Goal: Use online tool/utility: Utilize a website feature to perform a specific function

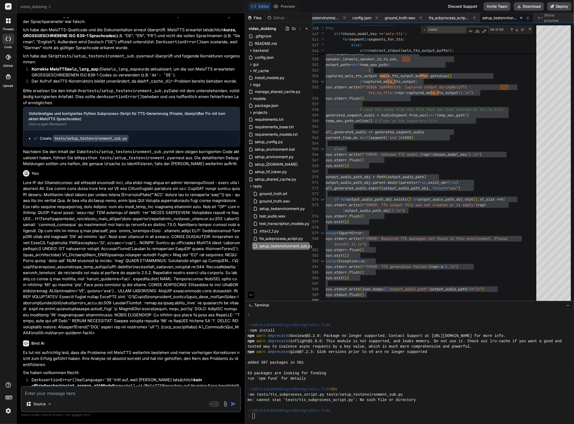
scroll to position [22234, 0]
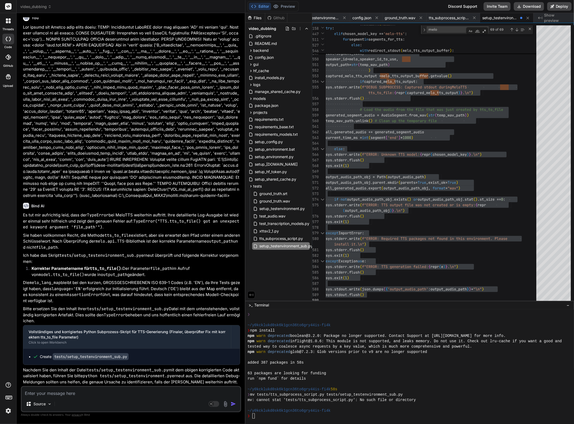
click at [171, 292] on p "Die melo_lang_map bleibt bei den kurzen, GROSSGESCHRIEBENEN ISO 639-1 Codes (z.…" at bounding box center [131, 292] width 217 height 24
click at [75, 394] on textarea at bounding box center [131, 392] width 219 height 10
type textarea "N"
type textarea "x"
type textarea "Nu"
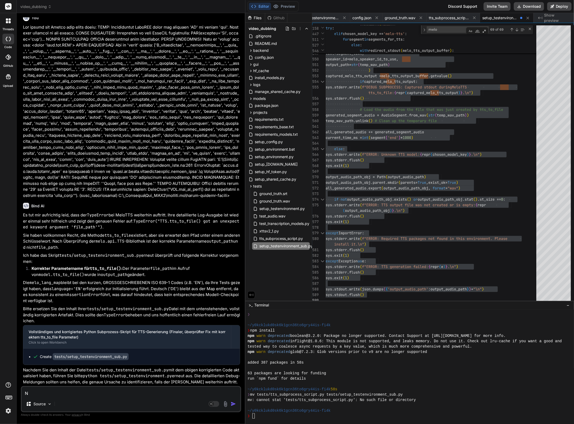
type textarea "x"
type textarea "Nun"
type textarea "x"
type textarea "Nun"
type textarea "x"
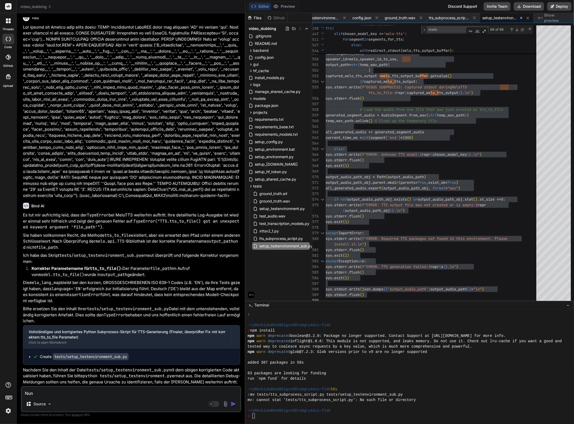
type textarea "Nun n"
type textarea "x"
type textarea "Nun no"
type textarea "x"
type textarea "Nun noc"
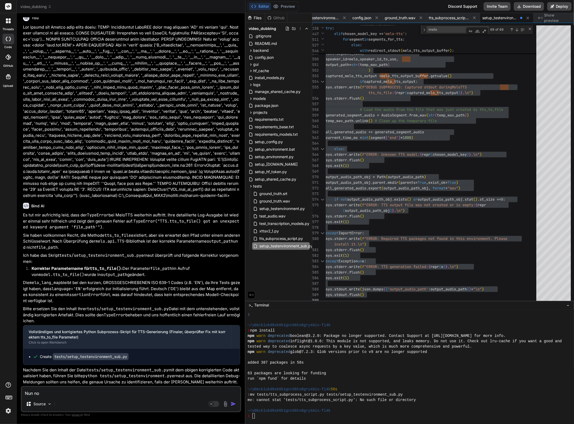
type textarea "x"
type textarea "Nun noch"
type textarea "x"
type textarea "Nun noch"
type textarea "x"
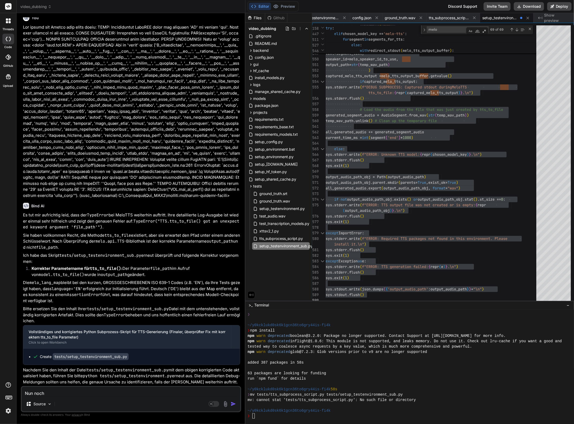
type textarea "Nun noch e"
type textarea "x"
type textarea "Nun noch ei"
type textarea "x"
type textarea "Nun noch ein"
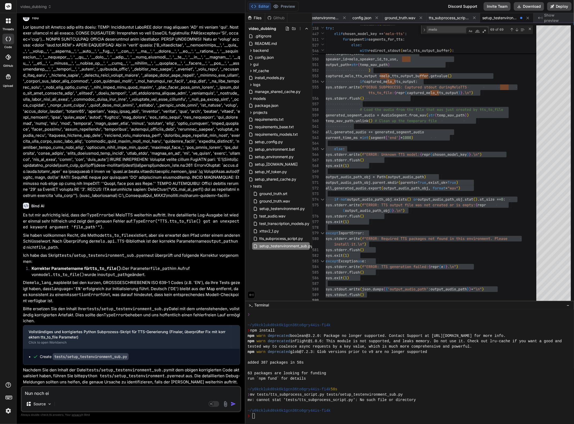
type textarea "x"
type textarea "Nun noch eine"
type textarea "x"
type textarea "Nun noch einen"
type textarea "x"
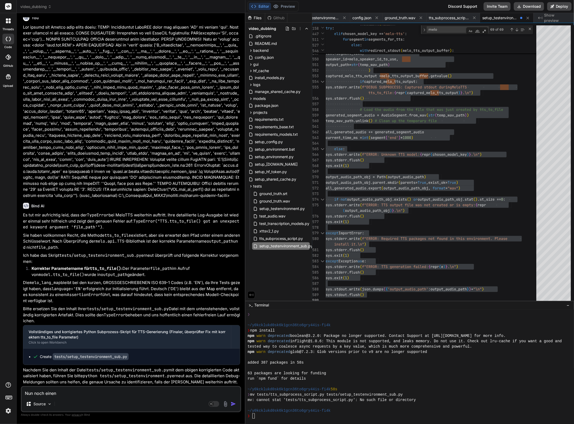
type textarea "Nun noch einen"
type textarea "x"
type textarea "Nun noch einen S"
type textarea "x"
type textarea "Nun noch einen SC"
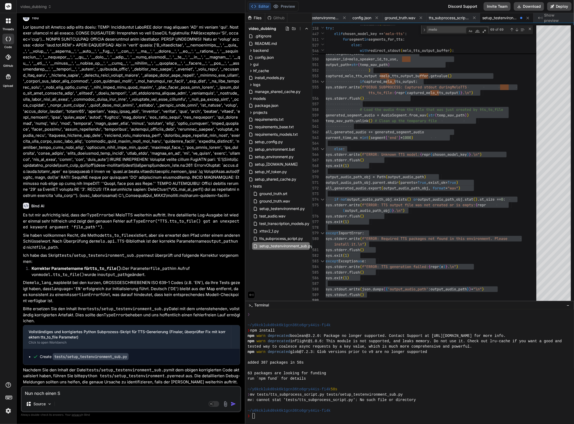
type textarea "x"
type textarea "Nun noch einen SCh"
type textarea "x"
type textarea "Nun noch einen SChr"
type textarea "x"
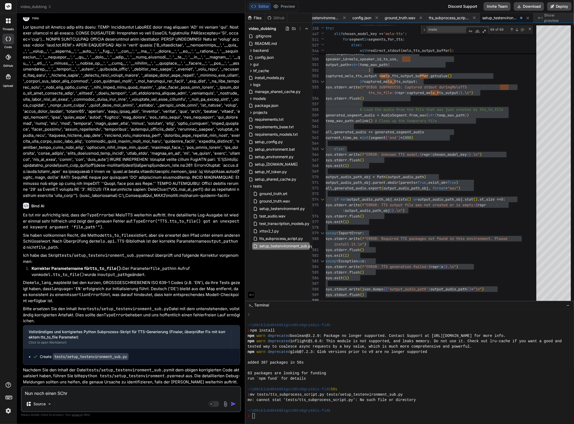
type textarea "Nun noch einen SCh"
type textarea "x"
type textarea "Nun noch einen SC"
type textarea "x"
type textarea "Nun noch einen S"
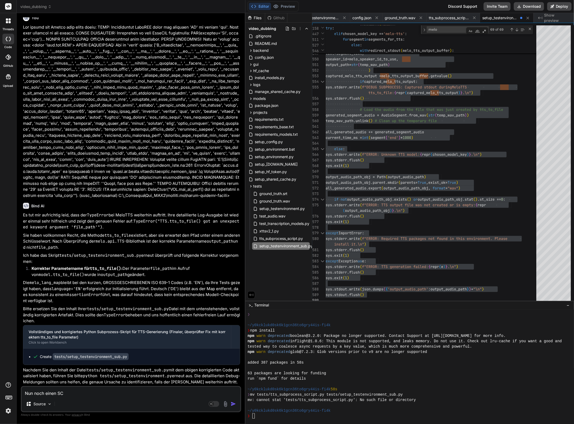
type textarea "x"
type textarea "Nun noch einen Sc"
type textarea "x"
type textarea "Nun noch einen Sch"
type textarea "x"
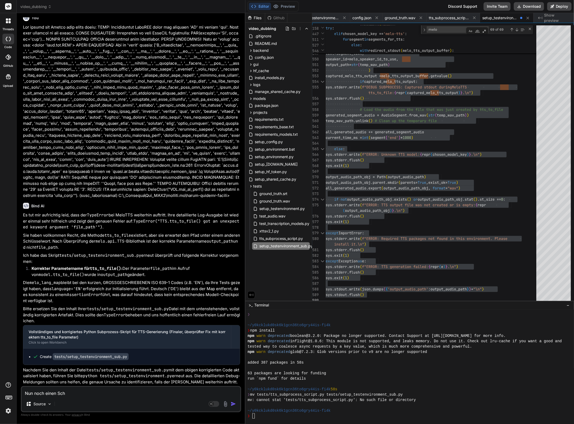
type textarea "Nun noch einen Schr"
type textarea "x"
type textarea "Nun noch einen Schri"
type textarea "x"
type textarea "Nun noch einen Schrit"
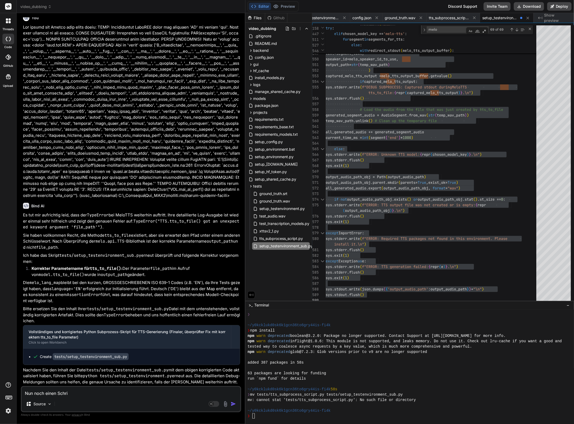
type textarea "x"
type textarea "Nun noch einen Schritt"
type textarea "x"
type textarea "Nun noch einen Schritt"
type textarea "x"
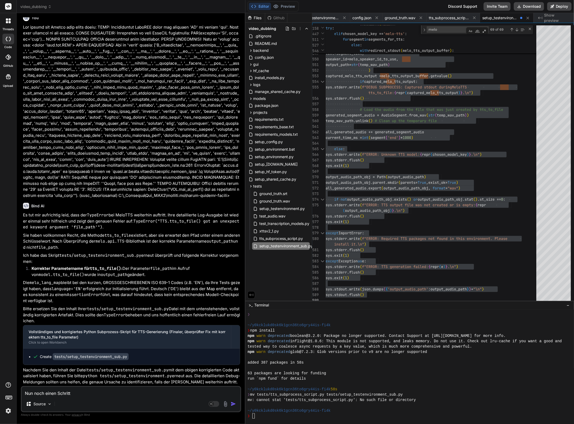
type textarea "Nun noch einen Schritt w"
type textarea "x"
type textarea "Nun noch einen Schritt we"
type textarea "x"
type textarea "Nun noch einen Schritt wei"
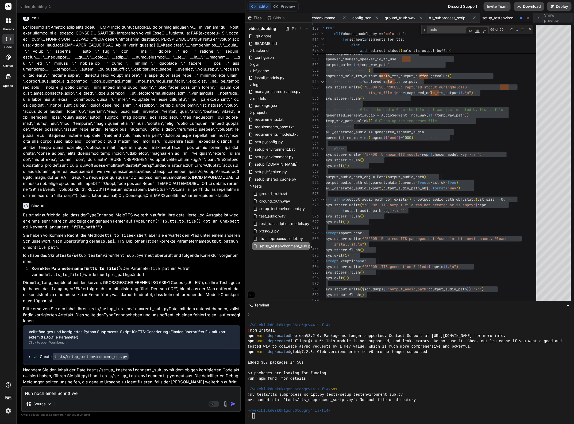
type textarea "x"
type textarea "Nun noch einen Schritt weit"
type textarea "x"
type textarea "Nun noch einen Schritt weite"
type textarea "x"
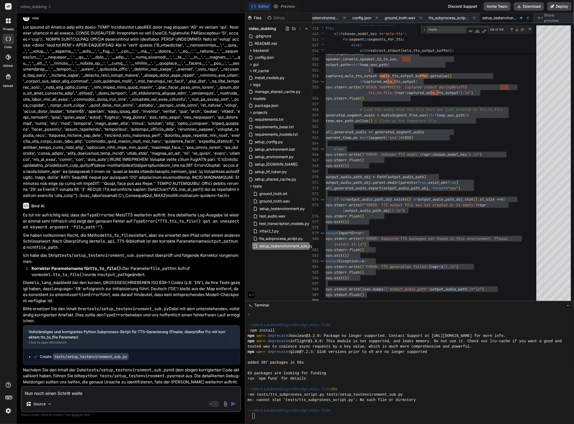
type textarea "Nun noch einen Schritt weiter"
type textarea "x"
type textarea "Nun noch einen Schritt weiter."
type textarea "x"
type textarea "Nun noch einen Schritt weiter."
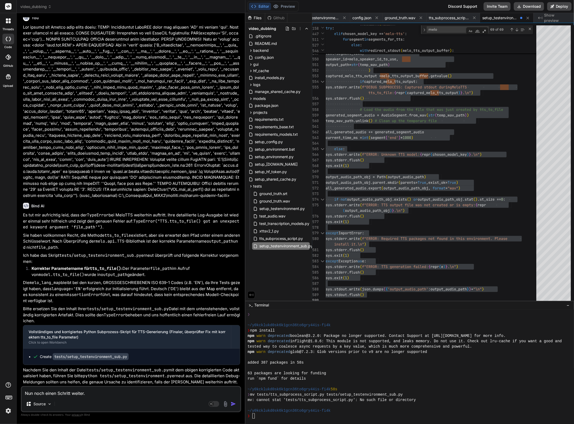
type textarea "x"
type textarea "Nun noch einen Schritt weiter. A"
type textarea "x"
type textarea "Nun noch einen Schritt weiter. Ab"
type textarea "x"
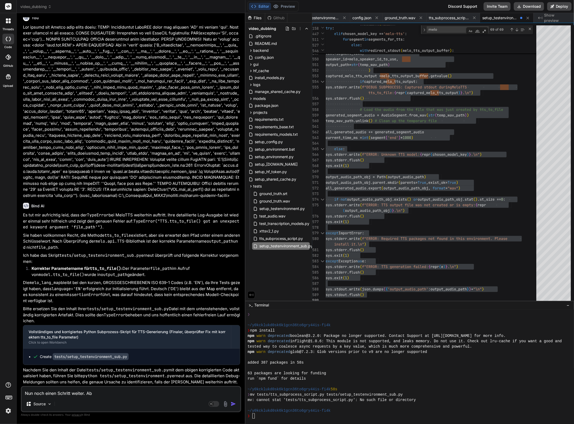
type textarea "Nun noch einen Schritt weiter. Abe"
type textarea "x"
type textarea "Nun noch einen Schritt weiter. Aber"
type textarea "x"
type textarea "Nun noch einen Schritt weiter. Aber"
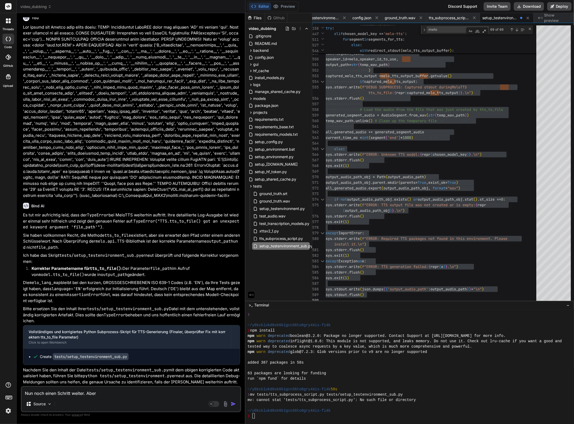
type textarea "x"
type textarea "Nun noch einen Schritt weiter. Aber s"
type textarea "x"
type textarea "Nun noch einen Schritt weiter. Aber so"
type textarea "x"
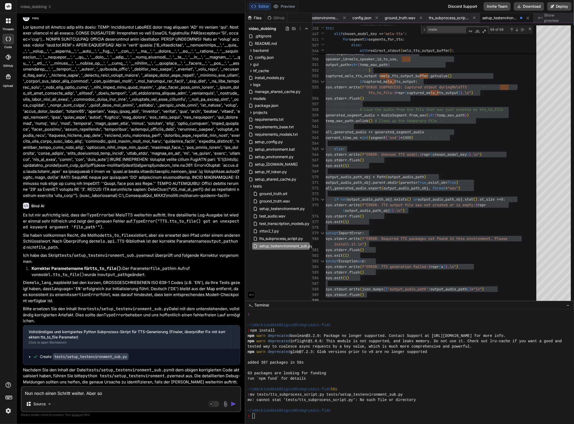
type textarea "Nun noch einen Schritt weiter. Aber sow"
type textarea "x"
type textarea "Nun noch einen Schritt weiter. Aber sowe"
type textarea "x"
type textarea "Nun noch einen Schritt weiter. Aber sowei"
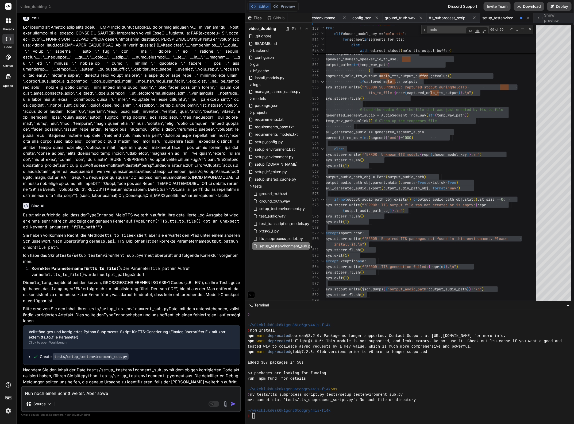
type textarea "x"
type textarea "Nun noch einen Schritt weiter. Aber soweit"
type textarea "x"
type textarea "Nun noch einen Schritt weiter. Aber soweit"
type textarea "x"
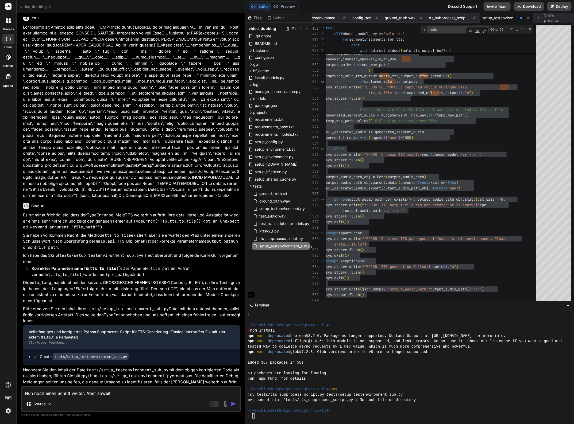
type textarea "Nun noch einen Schritt weiter. Aber soweit i"
type textarea "x"
type textarea "Nun noch einen Schritt weiter. Aber soweit ic"
type textarea "x"
type textarea "Nun noch einen Schritt weiter. Aber soweit ich"
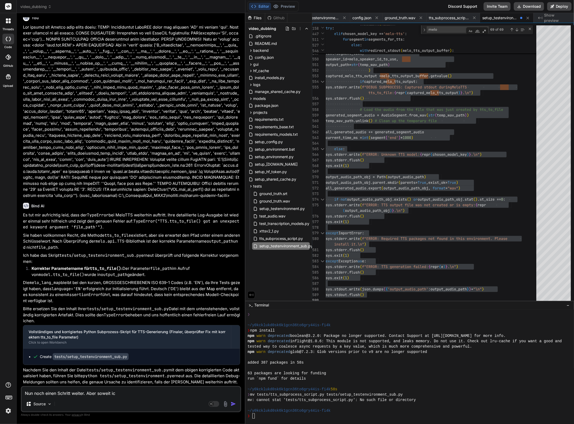
type textarea "x"
type textarea "Nun noch einen Schritt weiter. Aber soweit ich"
type textarea "x"
type textarea "Nun noch einen Schritt weiter. Aber soweit ich e"
type textarea "x"
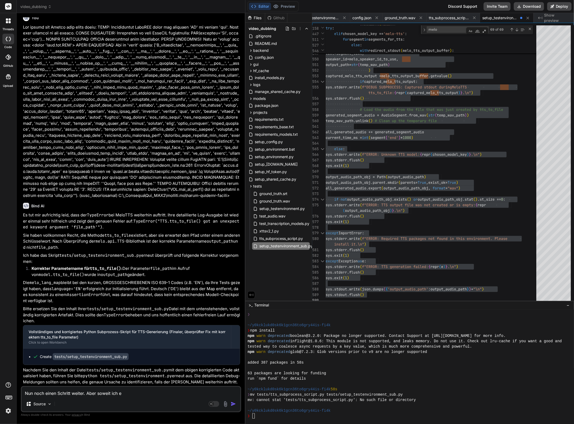
type textarea "Nun noch einen Schritt weiter. Aber soweit ich er"
type textarea "x"
type textarea "Nun noch einen Schritt weiter. Aber soweit ich erk"
type textarea "x"
type textarea "Nun noch einen Schritt weiter. Aber soweit ich erke"
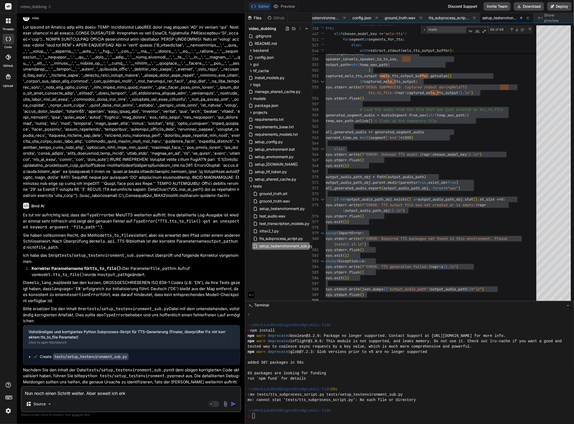
type textarea "x"
type textarea "Nun noch einen Schritt weiter. Aber soweit ich erken"
type textarea "x"
type textarea "Nun noch einen Schritt weiter. Aber soweit ich erkenn"
type textarea "x"
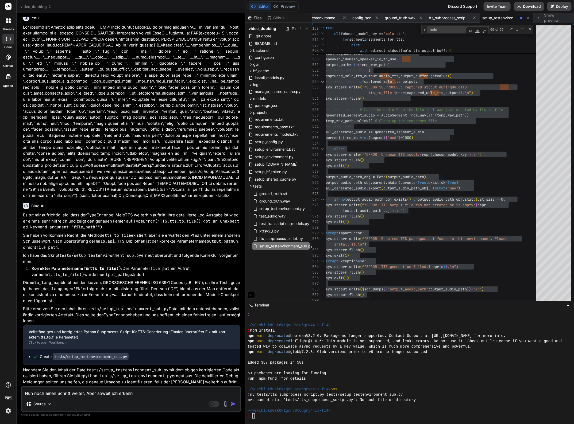
type textarea "Nun noch einen Schritt weiter. Aber soweit ich erkenne"
type textarea "x"
type textarea "Nun noch einen Schritt weiter. Aber soweit ich erkenne"
type textarea "x"
type textarea "Nun noch einen Schritt weiter. Aber soweit ich erkenne k"
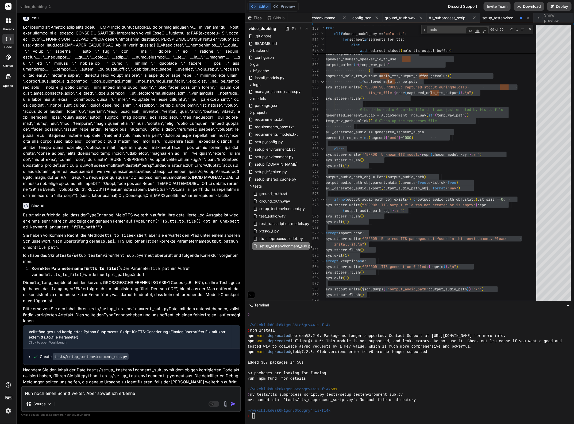
type textarea "x"
type textarea "Nun noch einen Schritt weiter. Aber soweit ich erkenne ka"
type textarea "x"
type textarea "Nun noch einen Schritt weiter. Aber soweit ich erkenne kan"
type textarea "x"
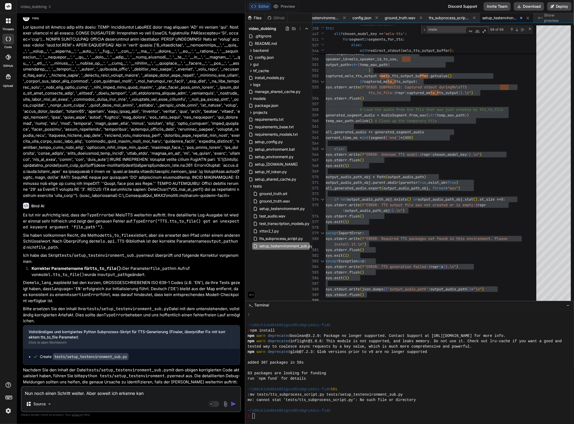
type textarea "Nun noch einen Schritt weiter. Aber soweit ich erkenne kann"
type textarea "x"
type textarea "Nun noch einen Schritt weiter. Aber soweit ich erkenne kann"
type textarea "x"
type textarea "Nun noch einen Schritt weiter. Aber soweit ich erkenne kann d"
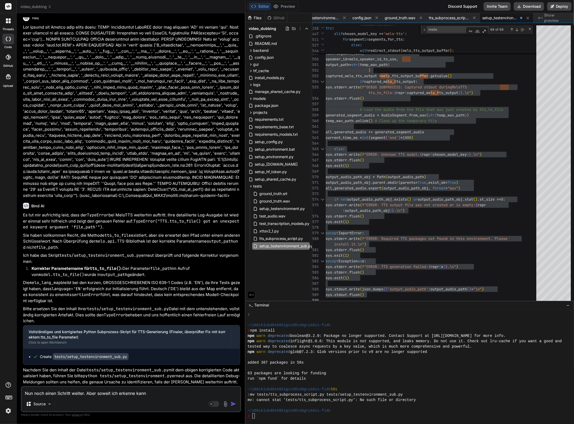
type textarea "x"
type textarea "Nun noch einen Schritt weiter. Aber soweit ich erkenne kann da"
type textarea "x"
type textarea "Nun noch einen Schritt weiter. Aber soweit ich erkenne kann das"
type textarea "x"
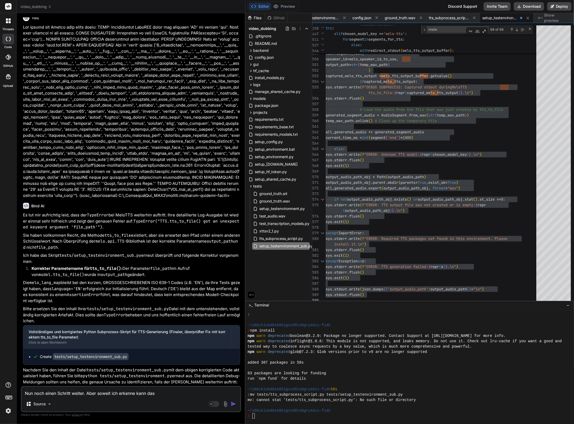
type textarea "Nun noch einen Schritt weiter. Aber soweit ich erkenne kann das"
type textarea "x"
type textarea "Nun noch einen Schritt weiter. Aber soweit ich erkenne kann das M"
type textarea "x"
type textarea "Nun noch einen Schritt weiter. Aber soweit ich erkenne kann das Mo"
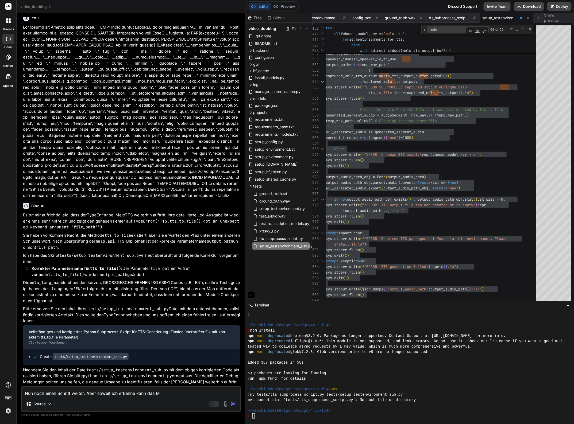
type textarea "x"
type textarea "Nun noch einen Schritt weiter. Aber soweit ich erkenne kann das Mod"
type textarea "x"
type textarea "Nun noch einen Schritt weiter. Aber soweit ich erkenne kann das Mode"
type textarea "x"
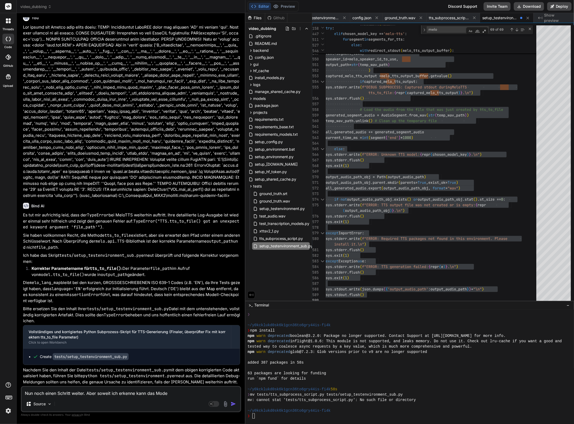
type textarea "Nun noch einen Schritt weiter. Aber soweit ich erkenne kann das Model"
type textarea "x"
type textarea "Nun noch einen Schritt weiter. Aber soweit ich erkenne kann das Modell"
type textarea "x"
type textarea "Nun noch einen Schritt weiter. Aber soweit ich erkenne kann das Modell"
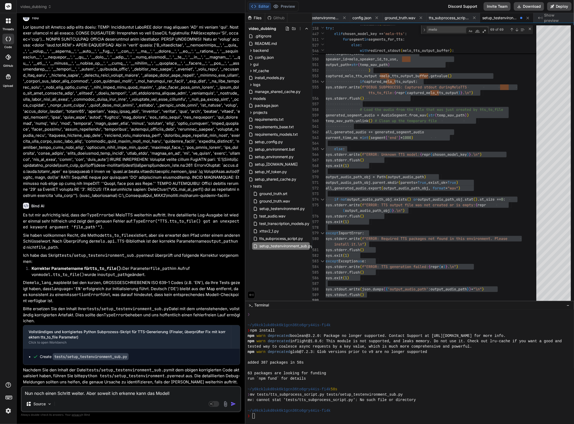
type textarea "x"
type textarea "Nun noch einen Schritt weiter. Aber soweit ich erkenne kann das Modell f"
type textarea "x"
type textarea "Nun noch einen Schritt weiter. Aber soweit ich erkenne kann das Modell fü"
type textarea "x"
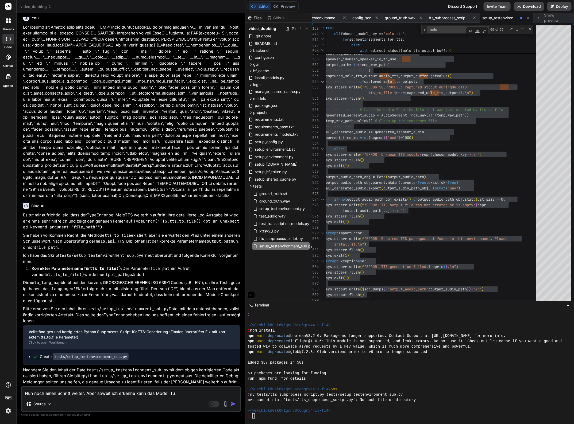
type textarea "Nun noch einen Schritt weiter. Aber soweit ich erkenne kann das Modell für"
type textarea "x"
type textarea "Nun noch einen Schritt weiter. Aber soweit ich erkenne kann das Modell für"
type textarea "x"
type textarea "Nun noch einen Schritt weiter. Aber soweit ich erkenne kann das Modell für E"
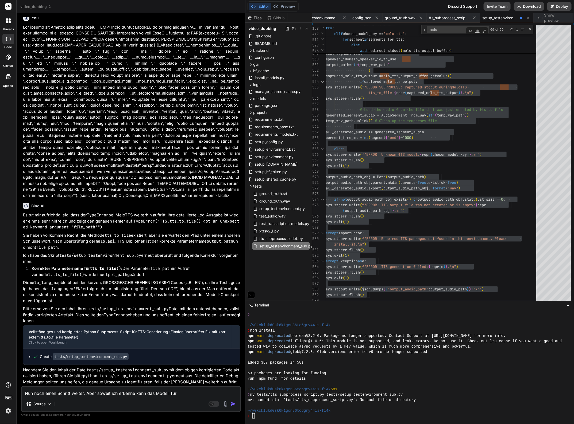
type textarea "x"
type textarea "Nun noch einen Schritt weiter. Aber soweit ich erkenne kann das Modell für En"
type textarea "x"
type textarea "Nun noch einen Schritt weiter. Aber soweit ich erkenne kann das Modell für Eng"
type textarea "x"
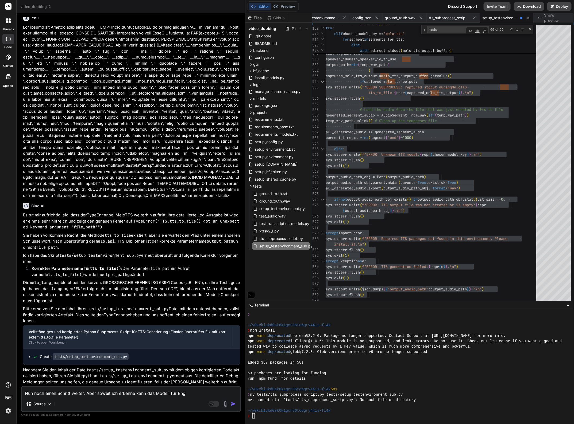
type textarea "Nun noch einen Schritt weiter. Aber soweit ich erkenne kann das Modell für Engl"
type textarea "x"
type textarea "Nun noch einen Schritt weiter. Aber soweit ich erkenne kann das Modell für [DEM…"
type textarea "x"
type textarea "Nun noch einen Schritt weiter. Aber soweit ich erkenne kann das Modell für [DEM…"
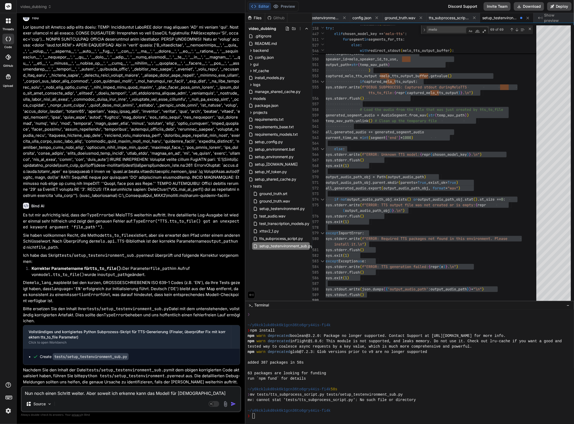
type textarea "x"
type textarea "Nun noch einen Schritt weiter. Aber soweit ich erkenne kann das Modell für Engl…"
type textarea "x"
type textarea "Nun noch einen Schritt weiter. Aber soweit ich erkenne kann das Modell für Engl…"
type textarea "x"
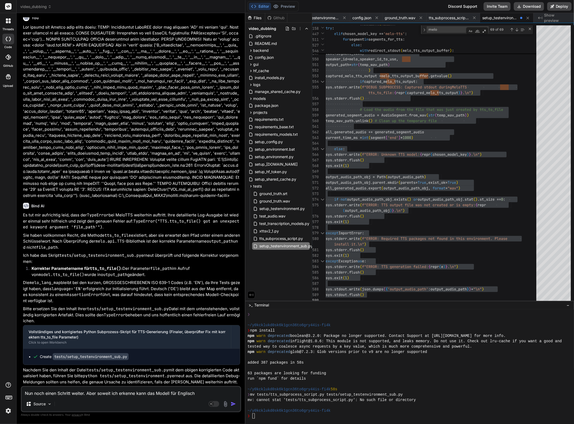
type textarea "Nun noch einen Schritt weiter. Aber soweit ich erkenne kann das Modell für Engl…"
type textarea "x"
type textarea "Nun noch einen Schritt weiter. Aber soweit ich erkenne kann das Modell für Engl…"
type textarea "x"
type textarea "Nun noch einen Schritt weiter. Aber soweit ich erkenne kann das Modell für Engl…"
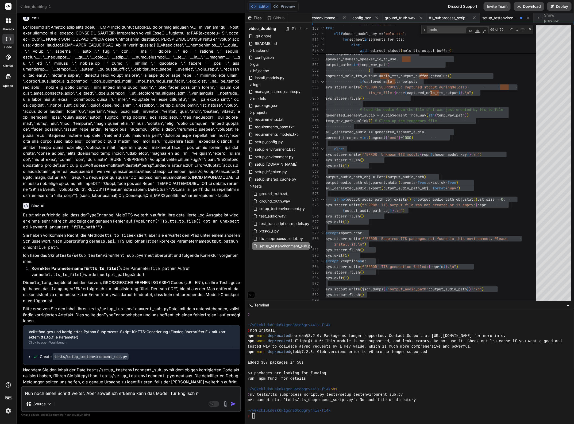
type textarea "x"
type textarea "Nun noch einen Schritt weiter. Aber soweit ich erkenne kann das Modell für Engl…"
type textarea "x"
type textarea "Nun noch einen Schritt weiter. Aber soweit ich erkenne kann das Modell für Engl…"
type textarea "x"
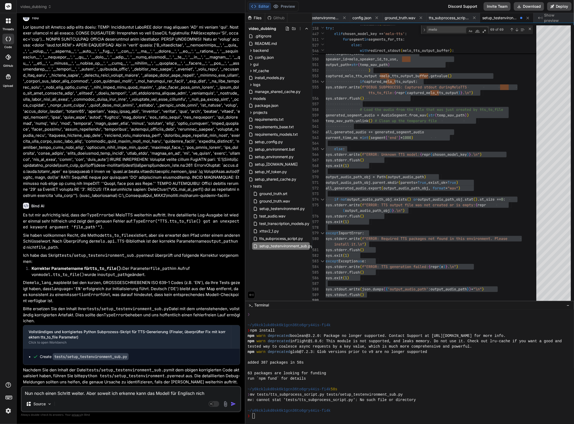
type textarea "Nun noch einen Schritt weiter. Aber soweit ich erkenne kann das Modell für Engl…"
type textarea "x"
type textarea "Nun noch einen Schritt weiter. Aber soweit ich erkenne kann das Modell für Engl…"
type textarea "x"
type textarea "Nun noch einen Schritt weiter. Aber soweit ich erkenne kann das Modell für Engl…"
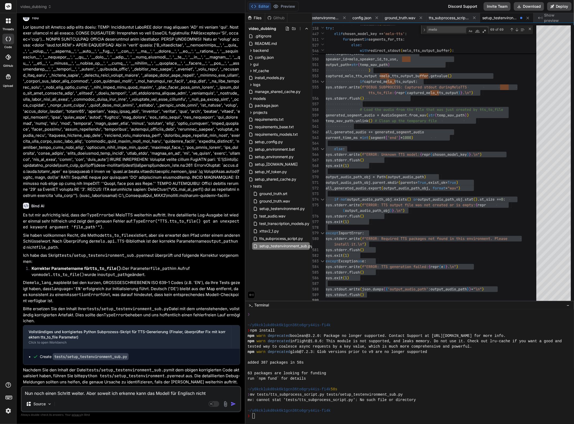
type textarea "x"
type textarea "Nun noch einen Schritt weiter. Aber soweit ich erkenne kann das Modell für Engl…"
type textarea "x"
type textarea "Nun noch einen Schritt weiter. Aber soweit ich erkenne kann das Modell für Engl…"
type textarea "x"
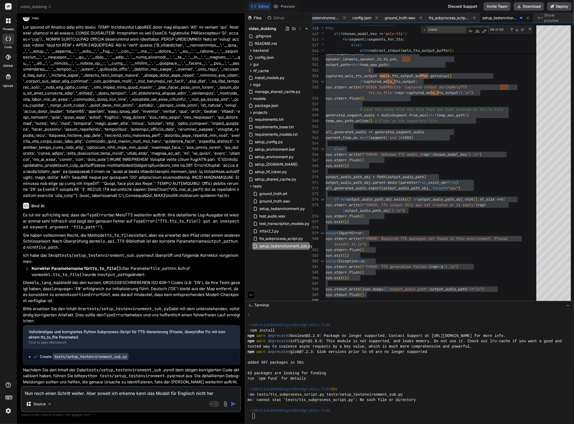
type textarea "Nun noch einen Schritt weiter. Aber soweit ich erkenne kann das Modell für Engl…"
type textarea "x"
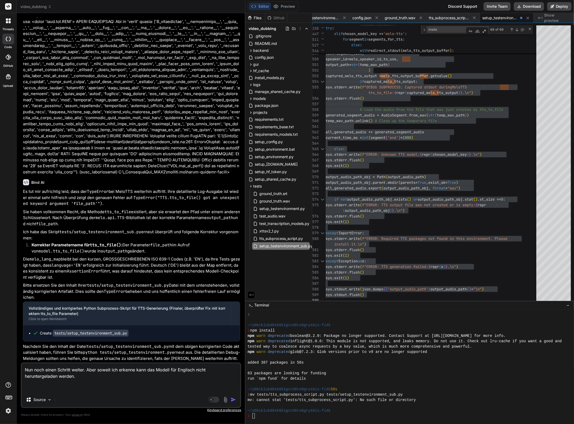
paste textarea "INFO: Initializing MeloTTS model for language 'EN' on device 'cpu'. This will d…"
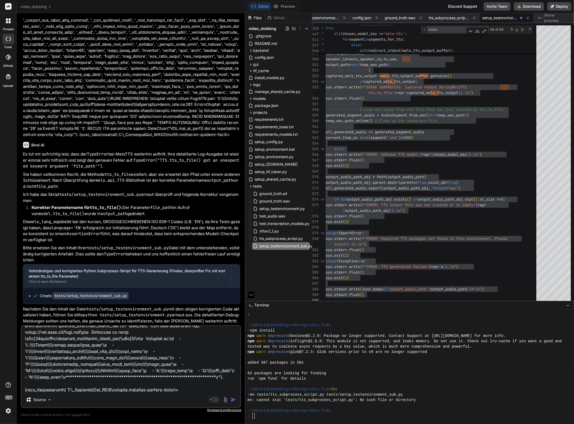
scroll to position [0, 0]
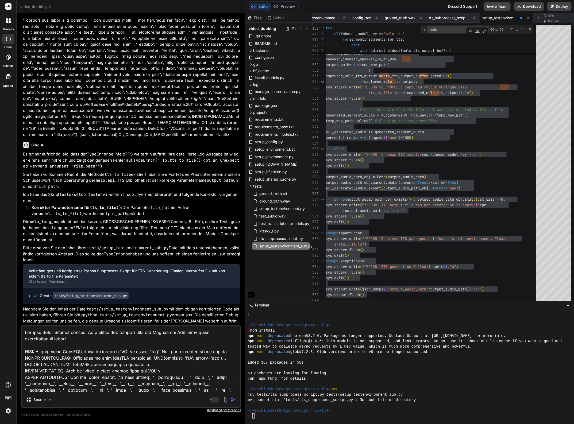
click at [90, 342] on textarea at bounding box center [131, 359] width 219 height 66
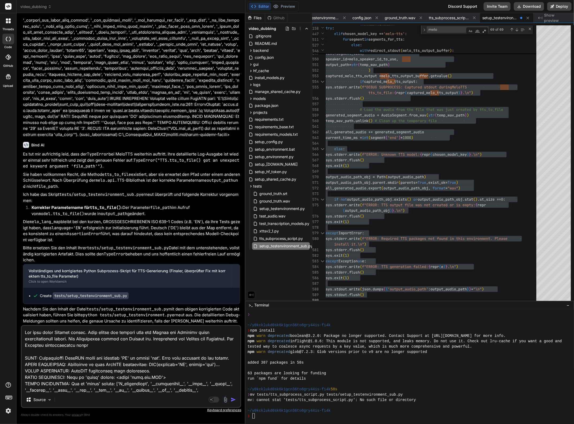
paste textarea "[URL][DOMAIN_NAME]"
click at [171, 338] on textarea at bounding box center [131, 359] width 219 height 66
drag, startPoint x: 221, startPoint y: 345, endPoint x: 231, endPoint y: 347, distance: 9.8
click at [221, 345] on textarea at bounding box center [131, 359] width 219 height 66
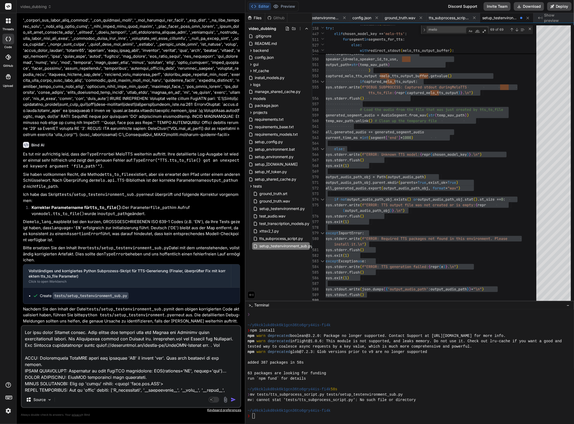
paste textarea "[URL][DOMAIN_NAME]"
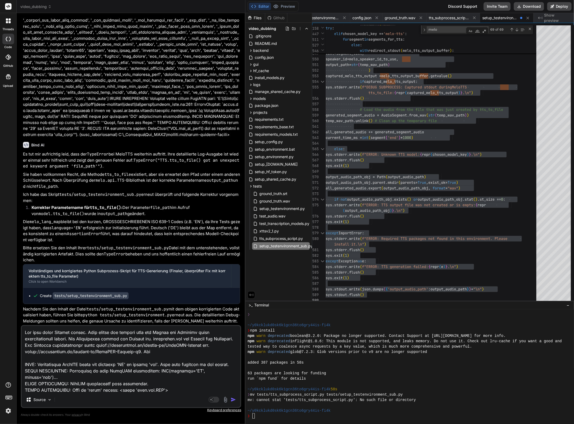
drag, startPoint x: 222, startPoint y: 346, endPoint x: 136, endPoint y: 352, distance: 86.6
click at [136, 352] on textarea at bounding box center [131, 359] width 219 height 66
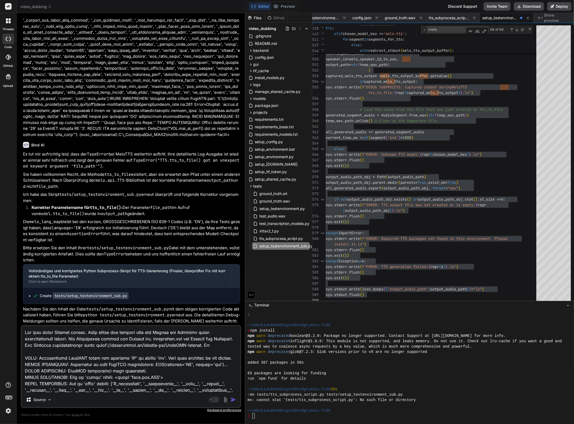
click at [233, 347] on textarea at bounding box center [131, 359] width 219 height 66
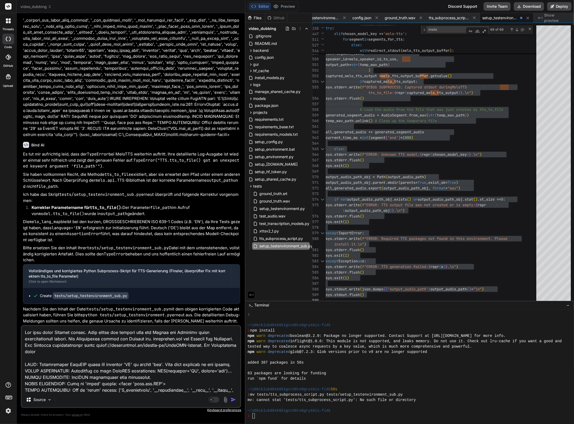
paste textarea "[URL][DOMAIN_NAME]"
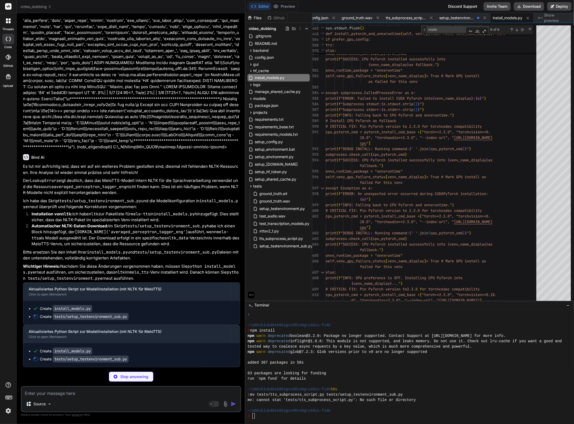
scroll to position [22723, 0]
click at [396, 201] on div "{ e } " )" at bounding box center [433, 200] width 214 height 6
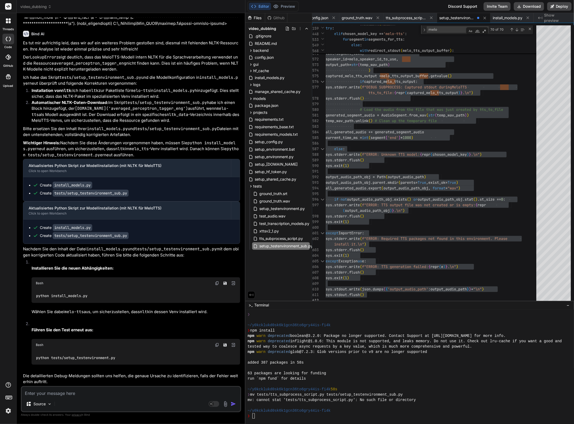
scroll to position [22847, 0]
click at [218, 281] on img at bounding box center [217, 283] width 4 height 4
click at [49, 396] on textarea at bounding box center [131, 392] width 219 height 10
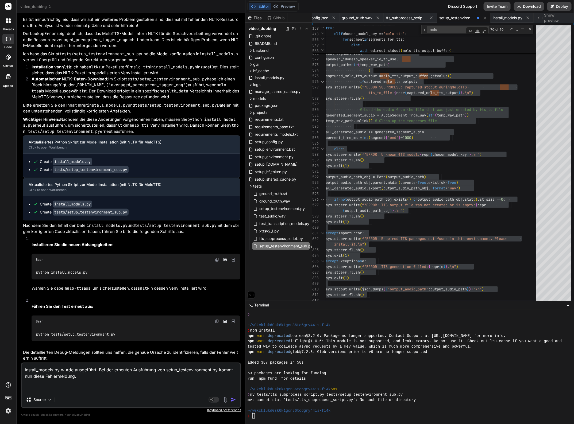
paste textarea "DEBUG SUBPROCESS: Attempting import of MeloTTS... D:\Venvs\specialized_models\v…"
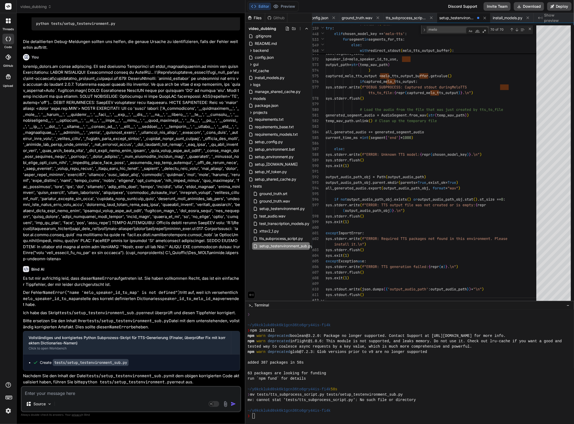
scroll to position [23176, 0]
drag, startPoint x: 385, startPoint y: 304, endPoint x: 387, endPoint y: 296, distance: 8.7
click at [385, 304] on div ">_ Terminal −" at bounding box center [410, 305] width 329 height 9
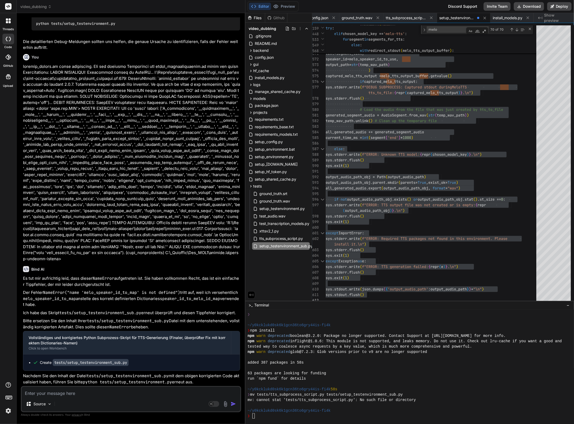
click at [85, 395] on textarea at bounding box center [131, 392] width 219 height 10
click at [173, 396] on textarea "Nun wurde eine wav mit Melo TTS erzeugt. Hier noch das Log, da einige" at bounding box center [131, 392] width 219 height 10
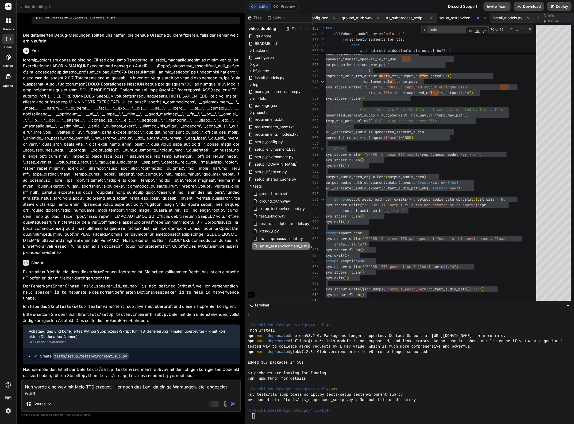
scroll to position [23179, 0]
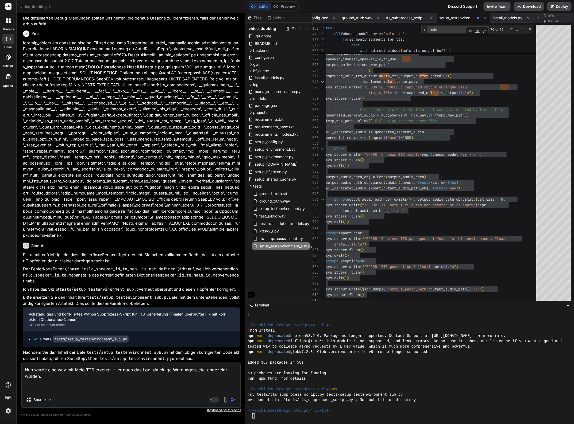
paste textarea "INFO: Initializing MeloTTS model for language 'EN' on device 'cpu'. This will d…"
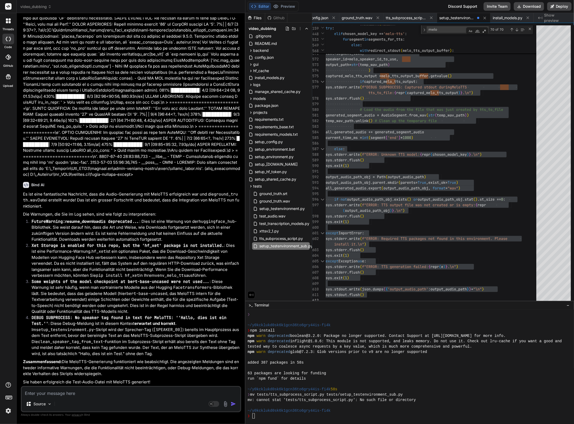
scroll to position [23709, 0]
click at [52, 395] on textarea at bounding box center [131, 392] width 219 height 10
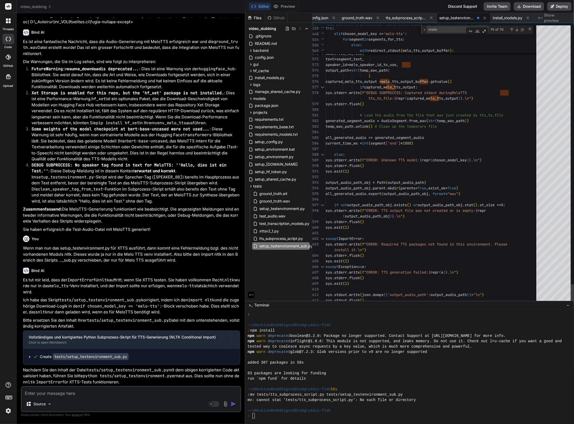
scroll to position [5, 0]
